Goal: Information Seeking & Learning: Check status

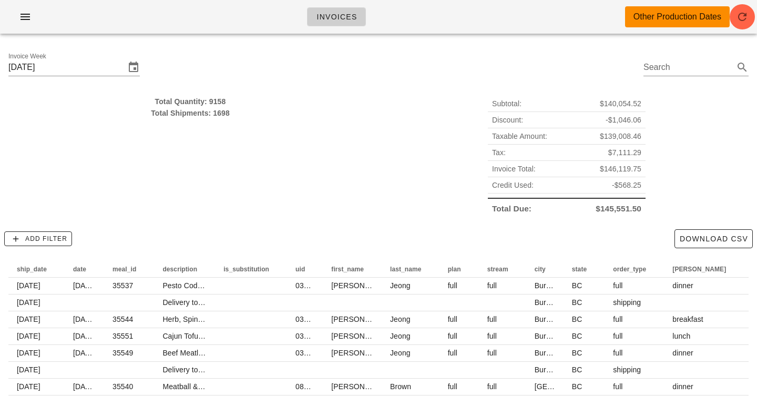
click at [213, 96] on div "Total Quantity: 9158" at bounding box center [190, 102] width 364 height 12
click at [213, 97] on div "Total Quantity: 9158" at bounding box center [190, 102] width 364 height 12
drag, startPoint x: 213, startPoint y: 97, endPoint x: 208, endPoint y: 114, distance: 17.5
click at [208, 114] on div "Total Quantity: 9158 Total Shipments: 1698" at bounding box center [190, 107] width 364 height 23
click at [208, 114] on div "Total Shipments: 1698" at bounding box center [190, 113] width 364 height 12
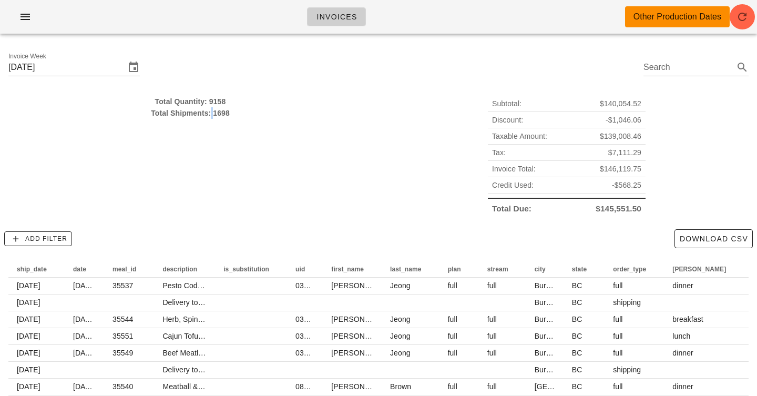
drag, startPoint x: 208, startPoint y: 114, endPoint x: 210, endPoint y: 106, distance: 7.7
click at [210, 107] on div "Total Quantity: 9158 Total Shipments: 1698" at bounding box center [190, 107] width 364 height 23
click at [210, 106] on div "Total Quantity: 9158" at bounding box center [190, 102] width 364 height 12
click at [207, 110] on div "Total Quantity: 9158 Total Shipments: 1698" at bounding box center [190, 107] width 364 height 23
click at [314, 210] on div "Total Quantity: 9158 Total Shipments: 1698" at bounding box center [190, 156] width 377 height 134
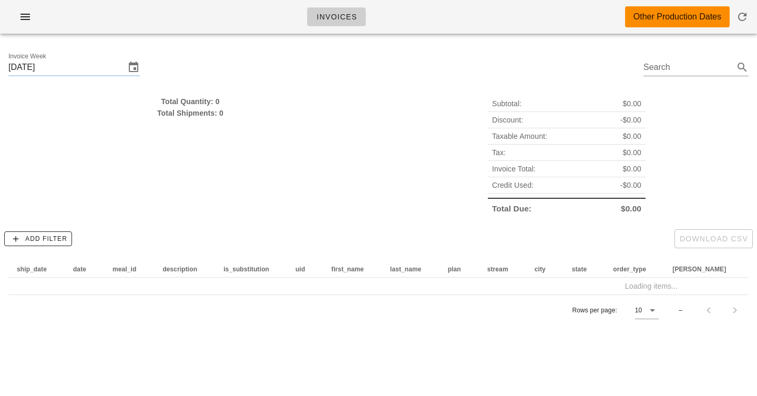
click at [433, 28] on div "Invoices Other Production Dates" at bounding box center [378, 17] width 757 height 34
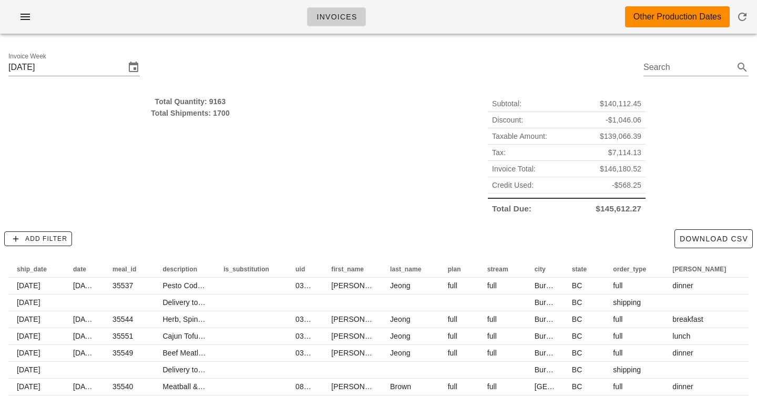
click at [440, 15] on div "Invoices Other Production Dates" at bounding box center [378, 17] width 757 height 34
